Goal: Navigation & Orientation: Go to known website

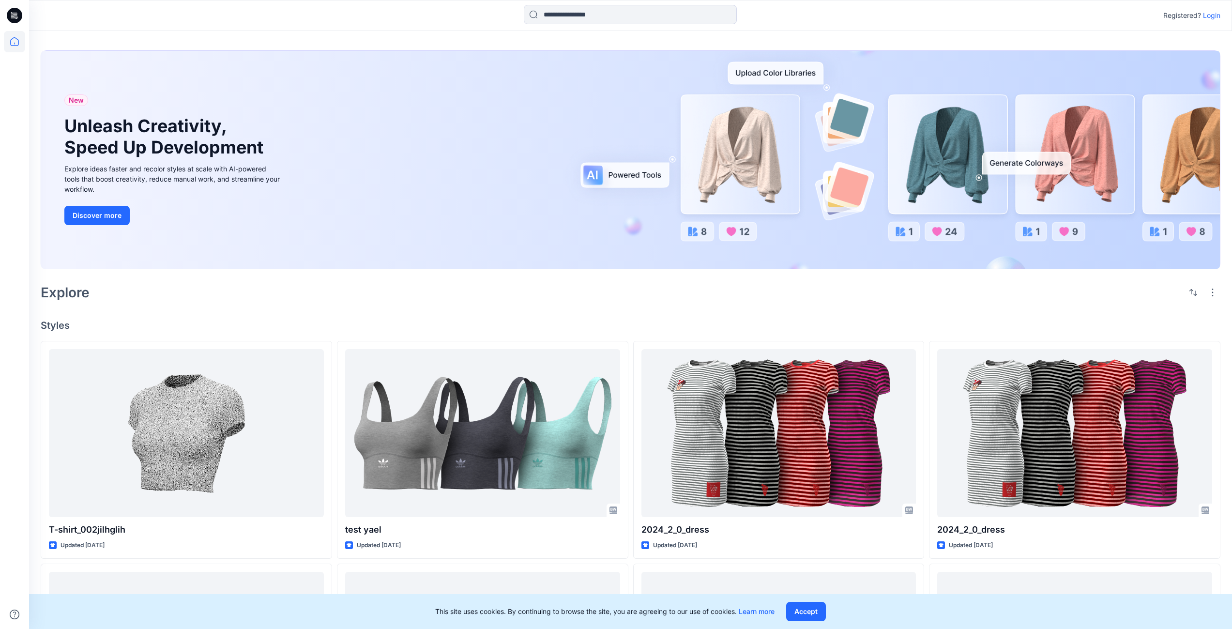
click at [813, 617] on button "Accept" at bounding box center [806, 611] width 40 height 19
